Goal: Check status: Check status

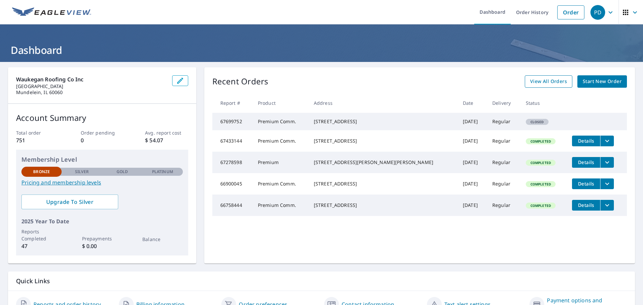
click at [555, 82] on span "View All Orders" at bounding box center [548, 81] width 37 height 8
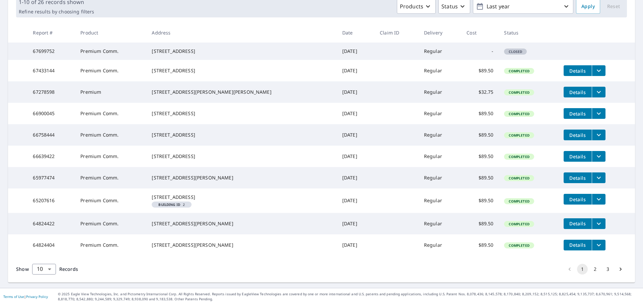
scroll to position [134, 0]
click at [617, 273] on icon "Go to next page" at bounding box center [620, 269] width 7 height 7
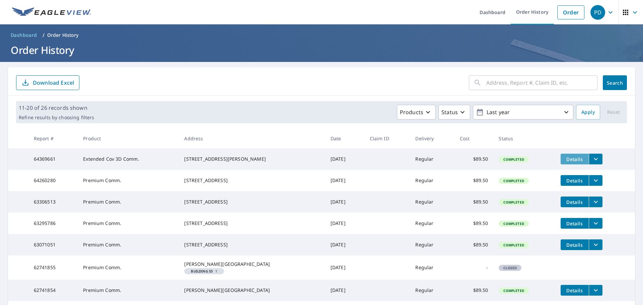
click at [570, 159] on span "Details" at bounding box center [575, 159] width 20 height 6
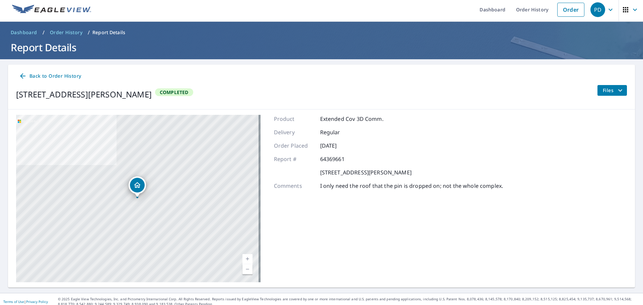
scroll to position [8, 0]
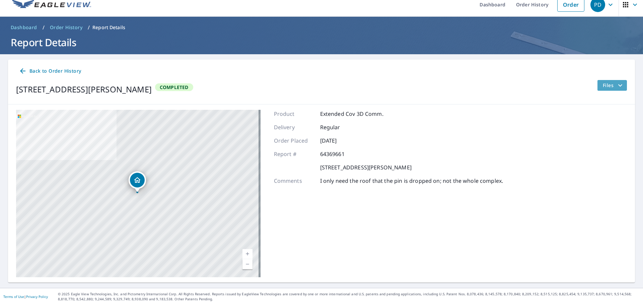
click at [598, 84] on button "Files" at bounding box center [612, 85] width 30 height 11
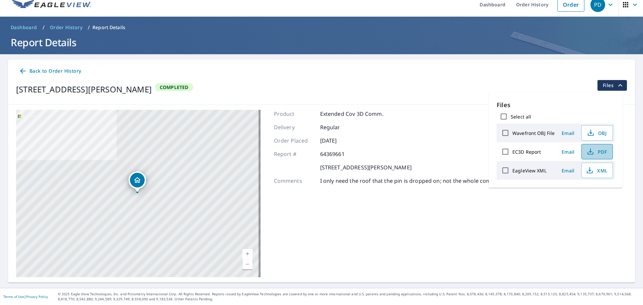
click at [591, 151] on icon "button" at bounding box center [591, 152] width 8 height 8
